Goal: Find specific page/section: Find specific page/section

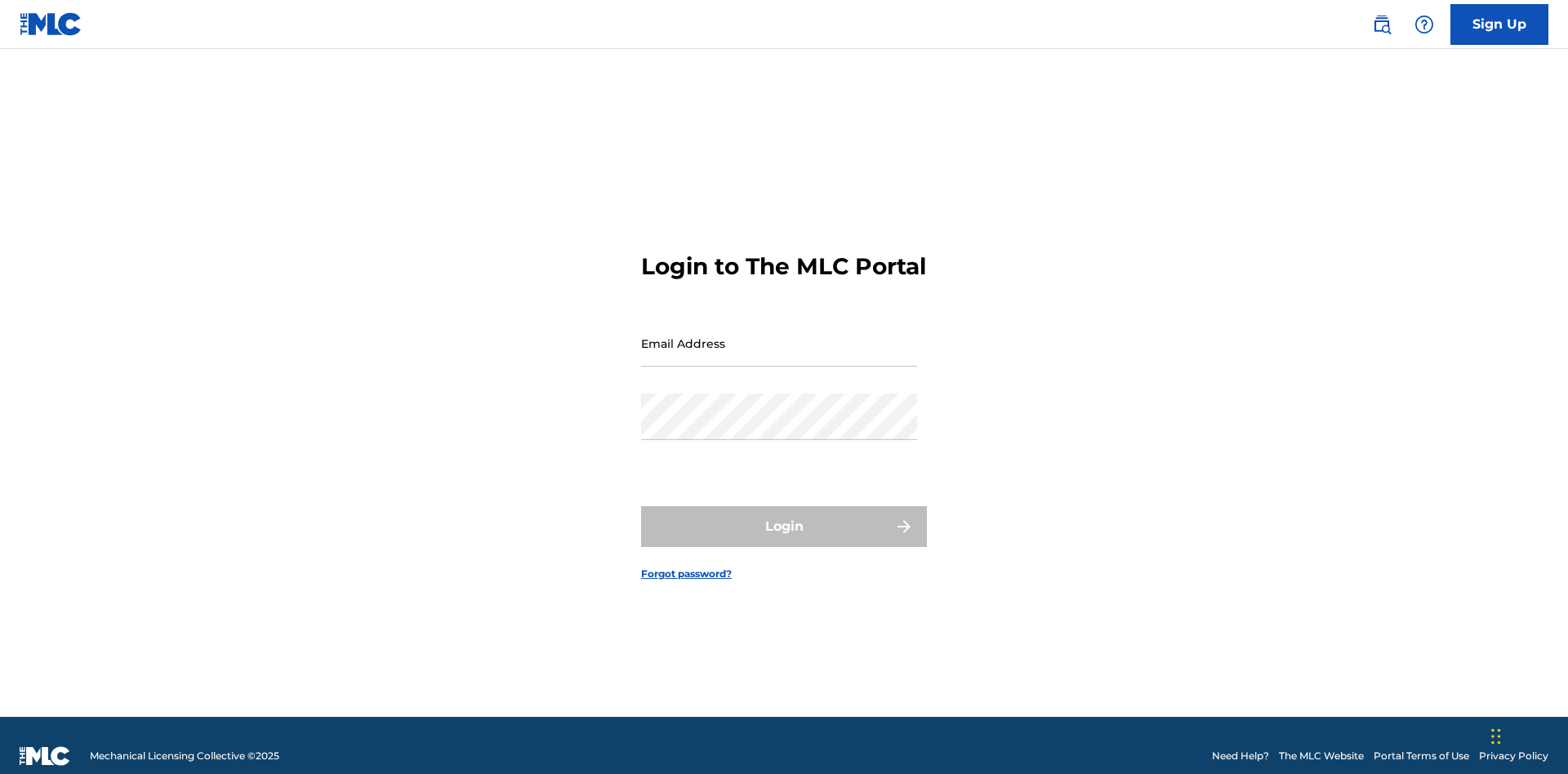
scroll to position [22, 0]
click at [779, 336] on input "Email Address" at bounding box center [778, 343] width 276 height 47
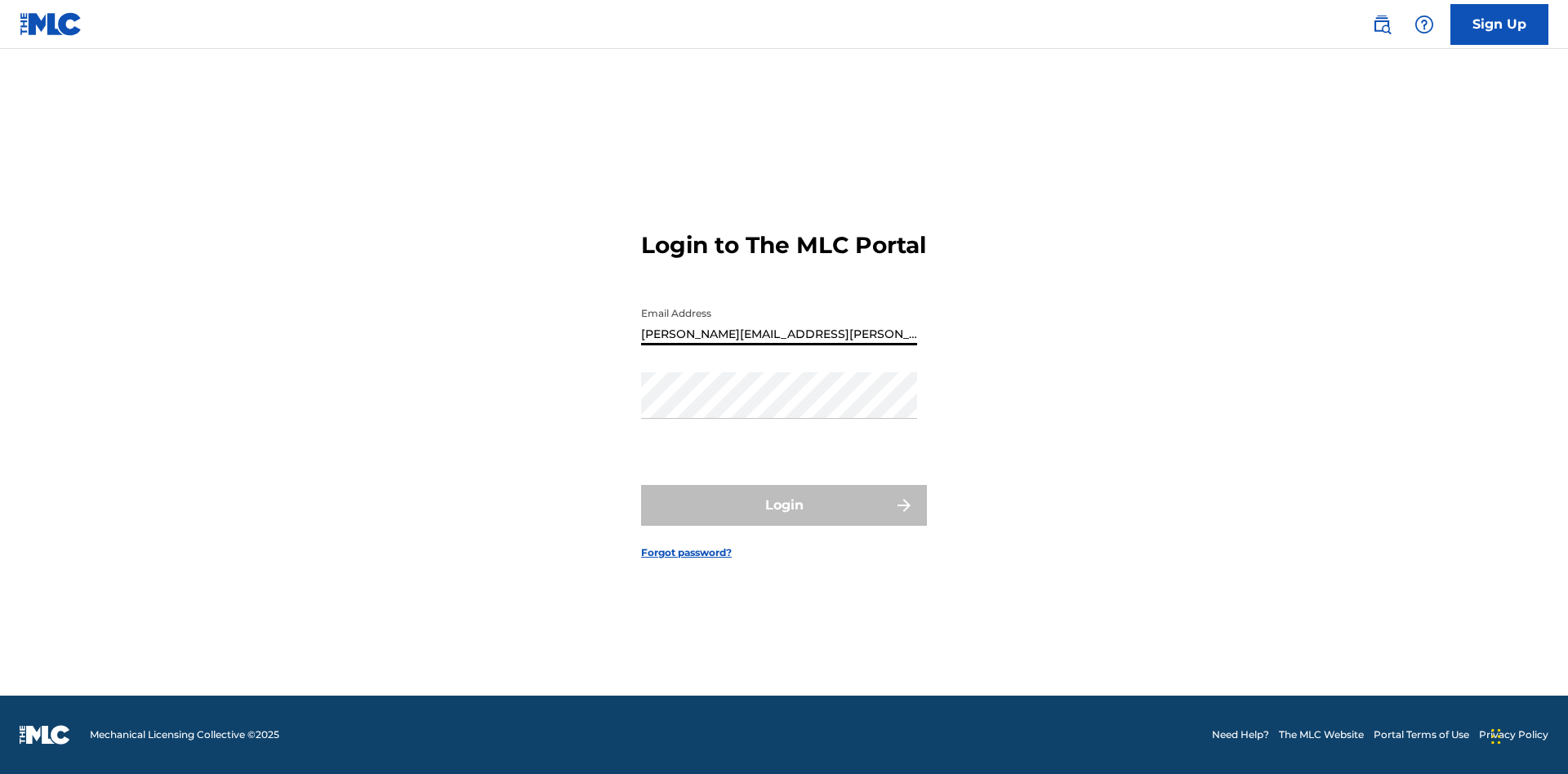
type input "[PERSON_NAME][EMAIL_ADDRESS][PERSON_NAME][DOMAIN_NAME]"
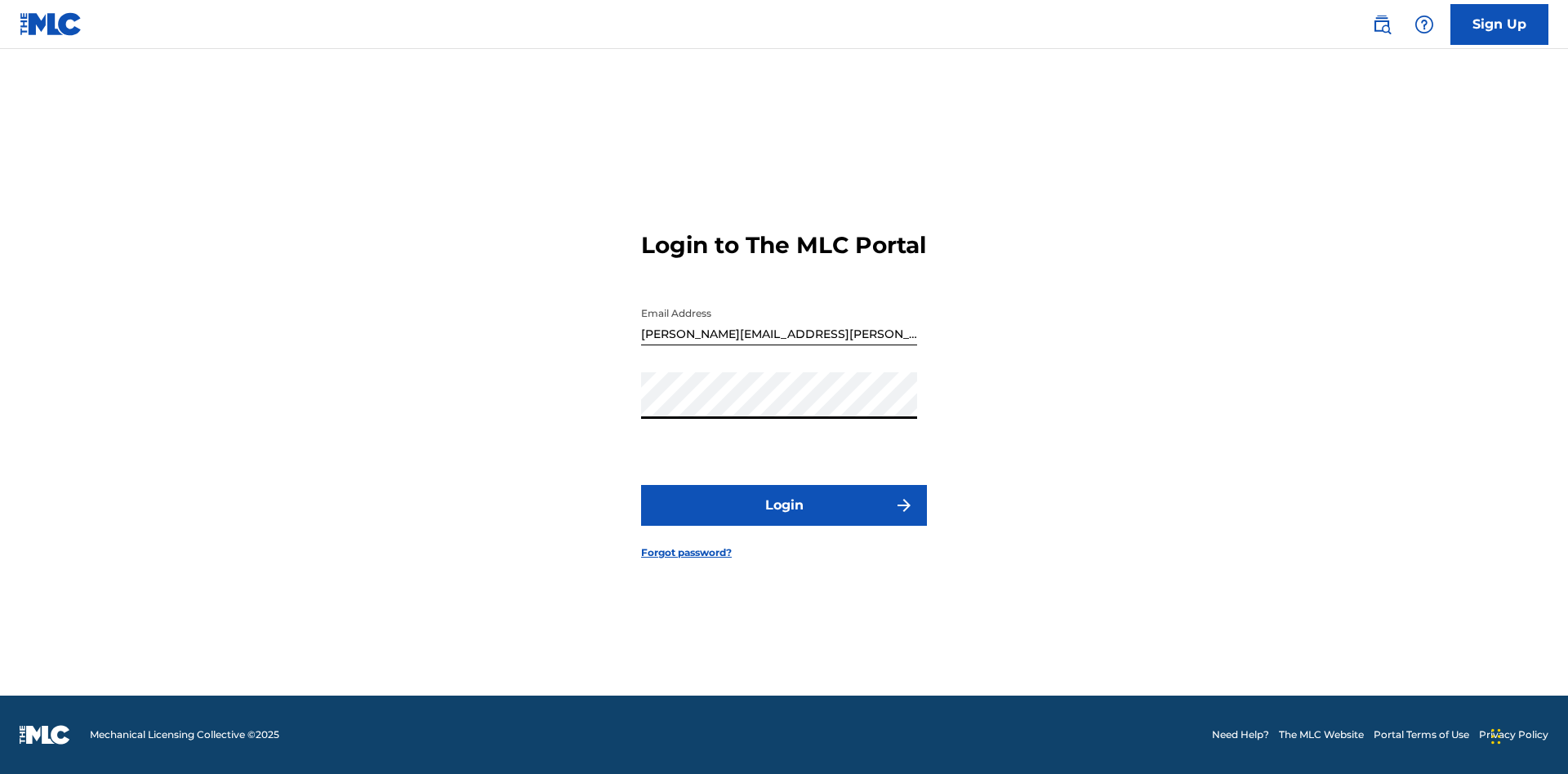
click at [784, 520] on button "Login" at bounding box center [783, 506] width 286 height 41
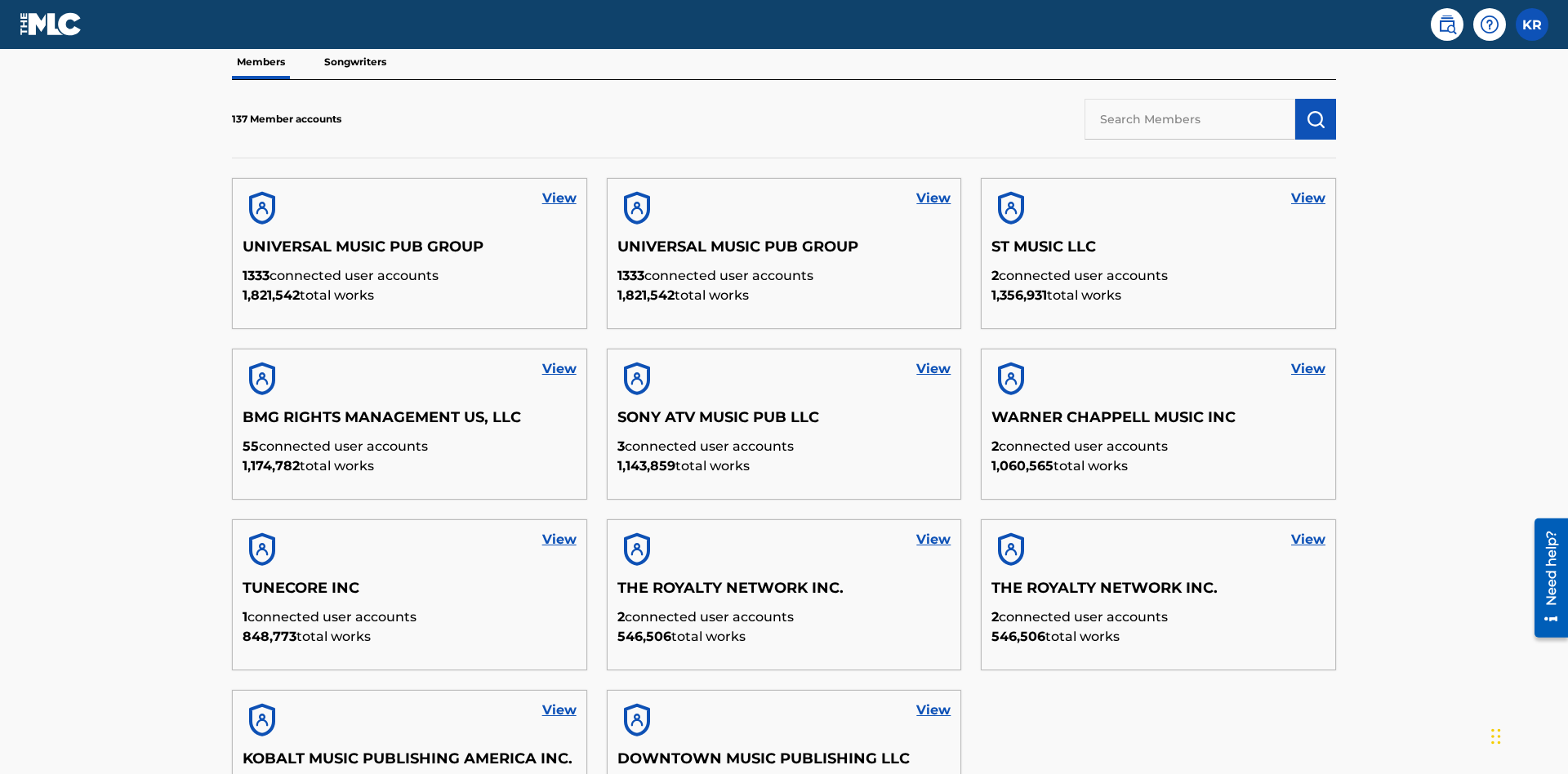
click at [1189, 118] on input "text" at bounding box center [1189, 119] width 211 height 41
type input "King [PERSON_NAME]"
click at [1316, 110] on img "submit" at bounding box center [1315, 119] width 20 height 20
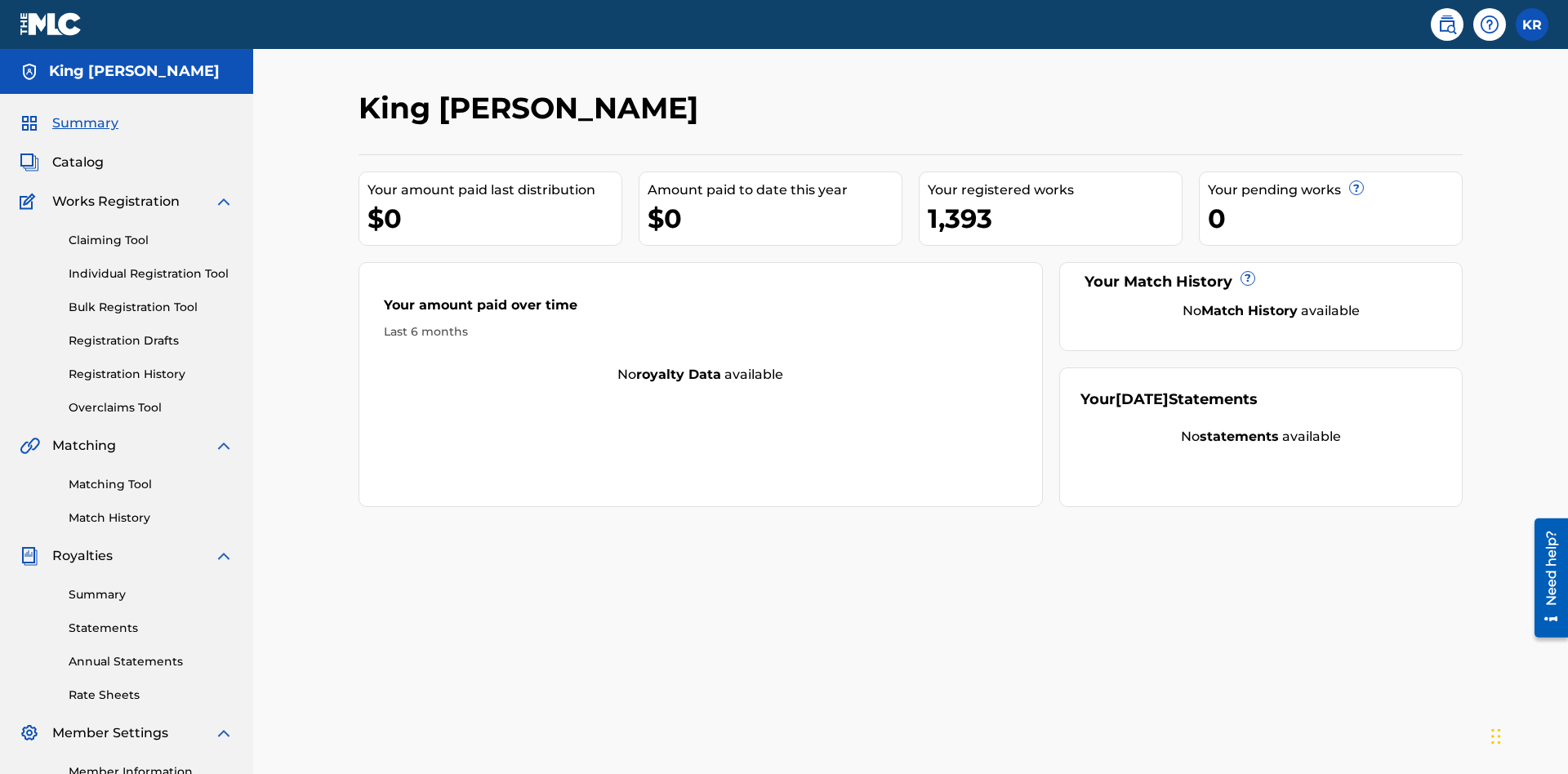
click at [78, 153] on span "Catalog" at bounding box center [78, 162] width 52 height 20
